Goal: Information Seeking & Learning: Understand process/instructions

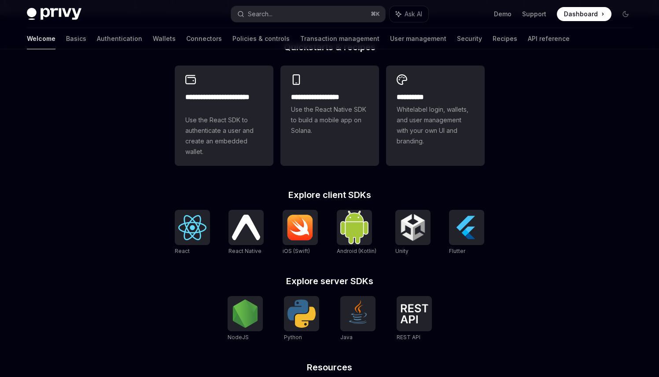
scroll to position [245, 0]
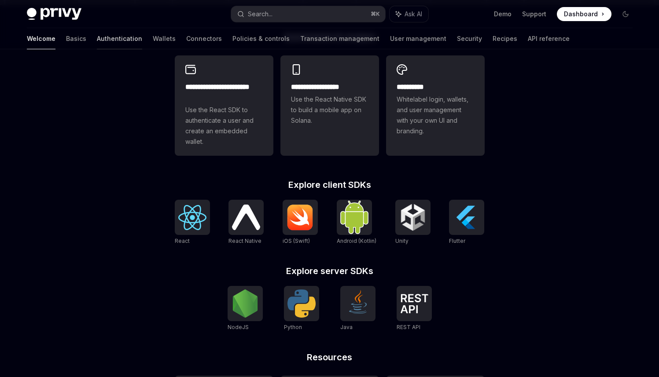
click at [97, 35] on link "Authentication" at bounding box center [119, 38] width 45 height 21
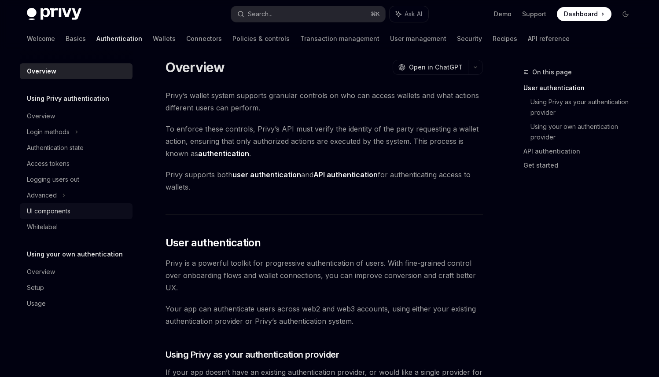
scroll to position [10, 0]
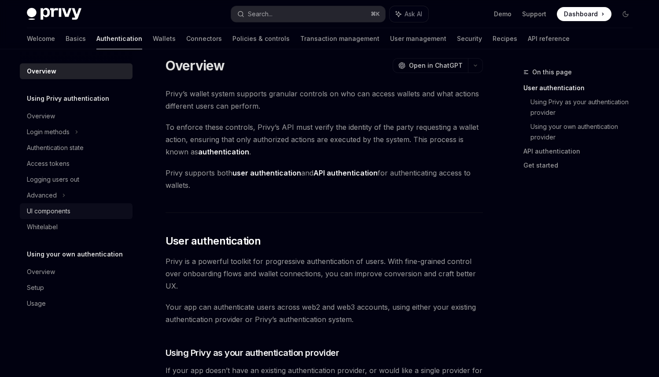
click at [72, 207] on div "UI components" at bounding box center [77, 211] width 100 height 11
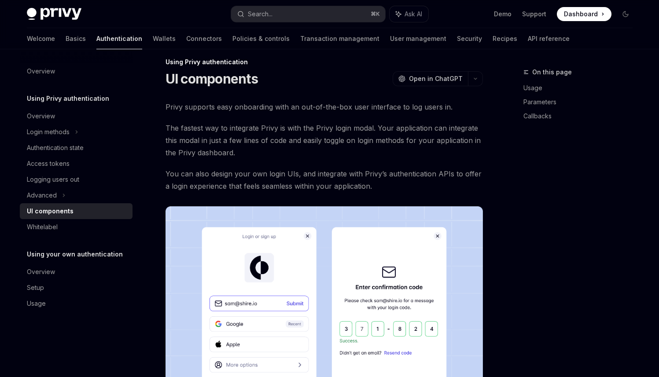
type textarea "*"
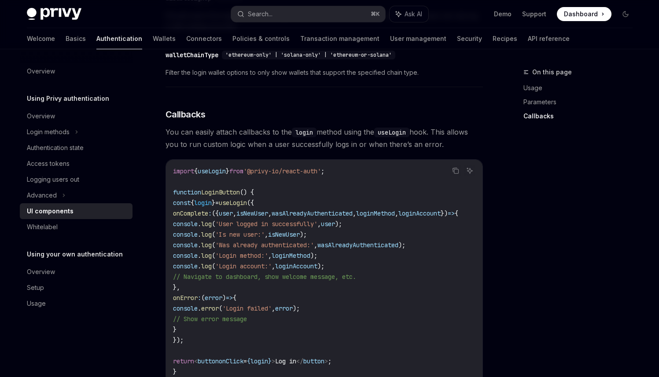
scroll to position [1002, 0]
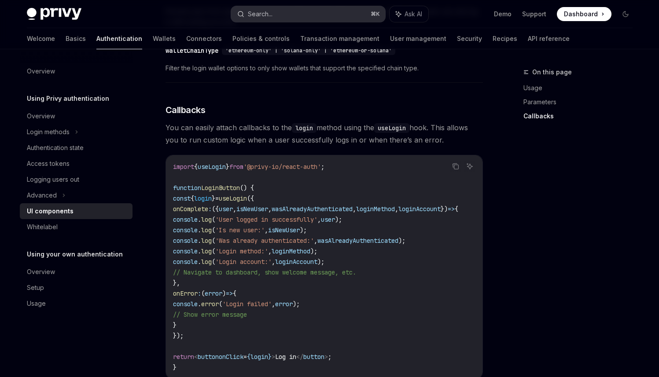
click at [263, 14] on div "Search..." at bounding box center [260, 14] width 25 height 11
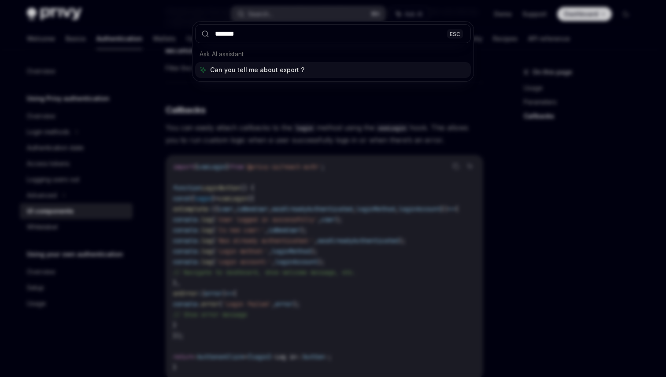
type input "********"
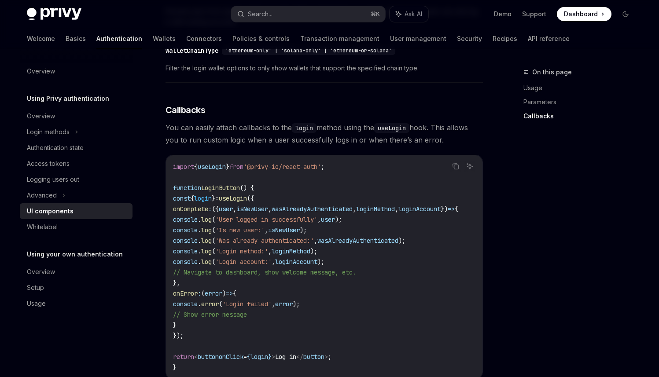
type textarea "*"
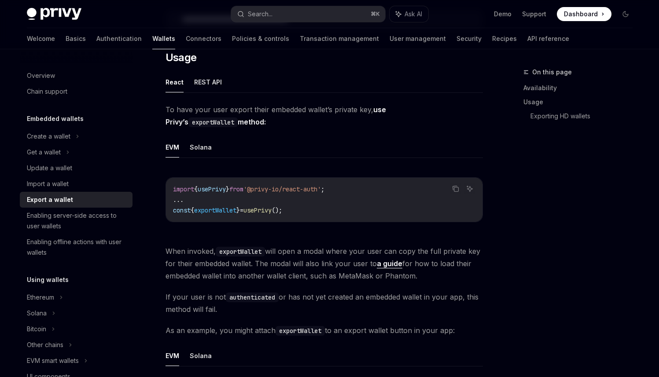
scroll to position [232, 0]
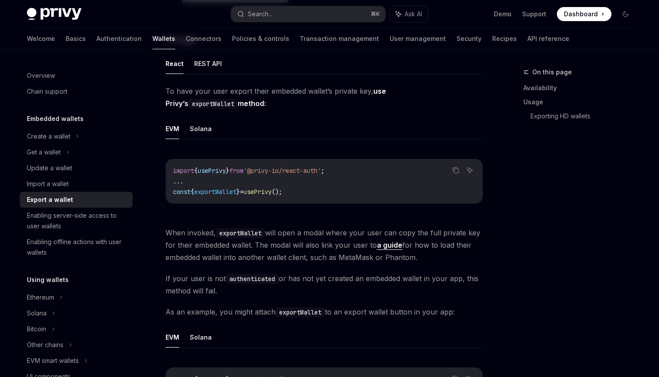
click at [255, 191] on span "usePrivy" at bounding box center [258, 192] width 28 height 8
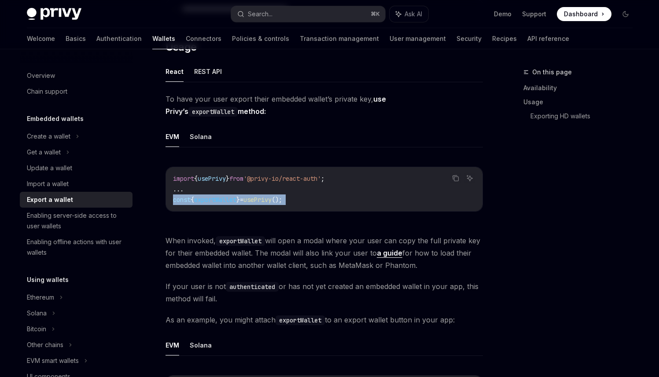
scroll to position [230, 0]
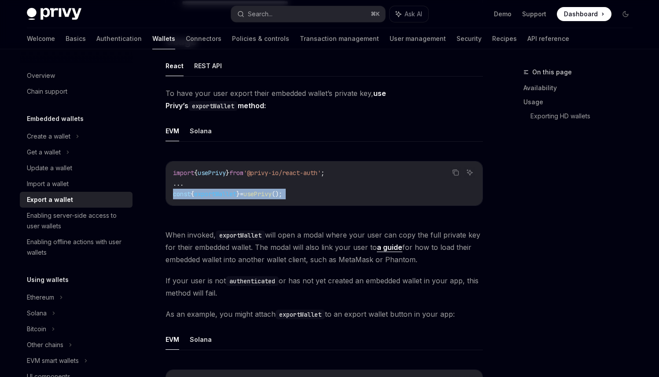
click at [236, 198] on code "import { usePrivy } from '@privy-io/react-auth' ; ... const { exportWallet } = …" at bounding box center [324, 184] width 303 height 32
click at [236, 193] on span "exportWallet" at bounding box center [215, 194] width 42 height 8
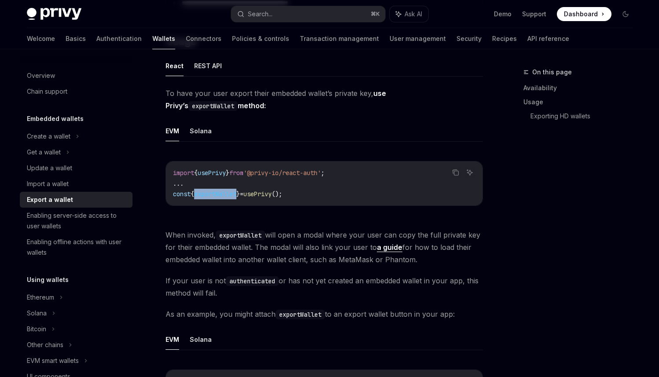
click at [236, 193] on span "exportWallet" at bounding box center [215, 194] width 42 height 8
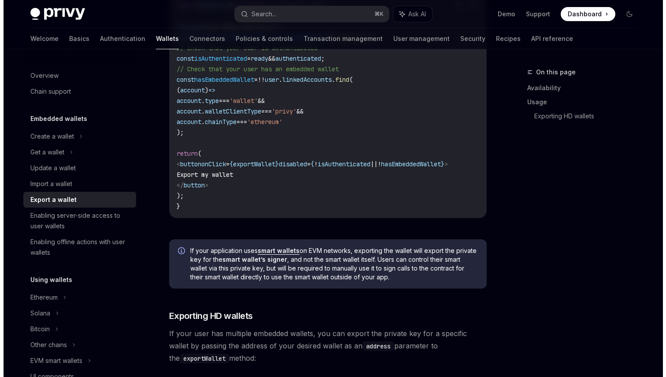
scroll to position [0, 0]
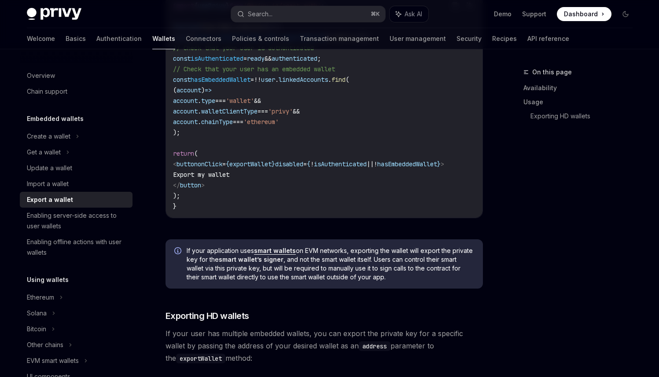
drag, startPoint x: 227, startPoint y: 187, endPoint x: 186, endPoint y: 167, distance: 45.9
click at [186, 167] on code "import { usePrivy } from '@privy-io/react-auth' ; function ExportWalletButton (…" at bounding box center [324, 105] width 303 height 211
copy code "< button onClick = { exportWallet } disabled = { ! isAuthenticated || ! hasEmbe…"
